Goal: Navigation & Orientation: Find specific page/section

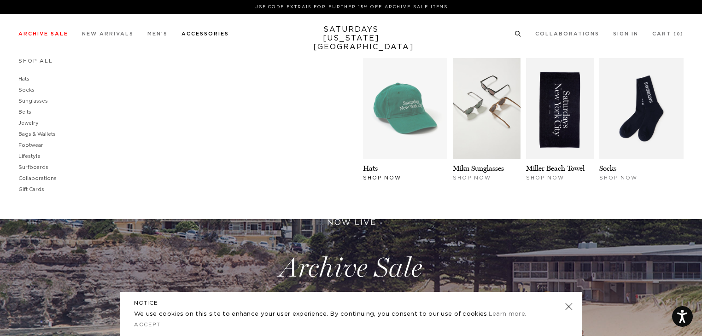
click at [387, 134] on img at bounding box center [405, 108] width 84 height 101
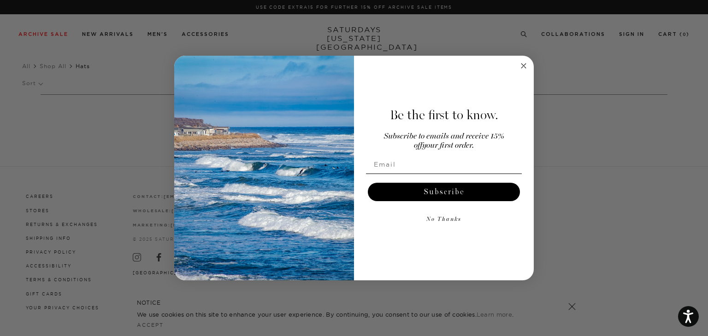
click at [523, 63] on circle "Close dialog" at bounding box center [524, 66] width 11 height 11
